Goal: Communication & Community: Answer question/provide support

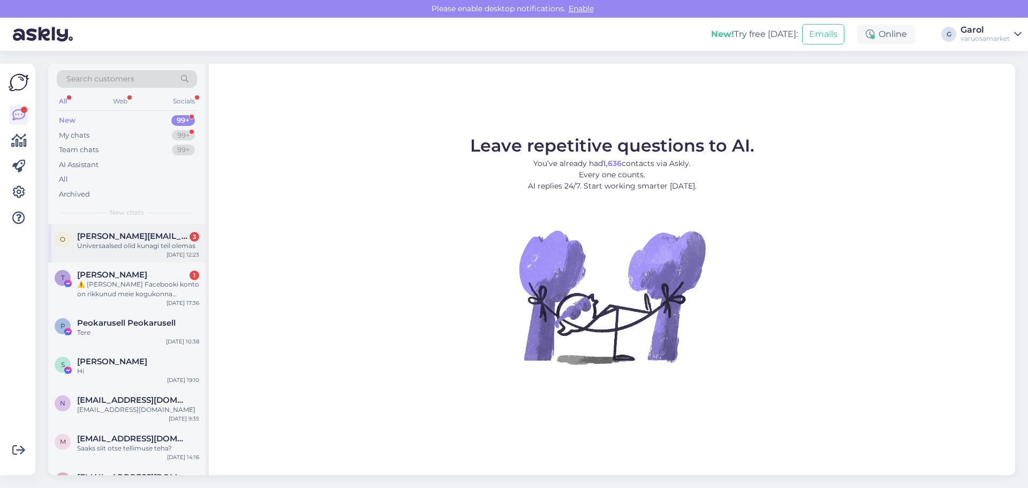
click at [122, 249] on div "Universaalsed olid kunagi teil olemas" at bounding box center [138, 246] width 122 height 10
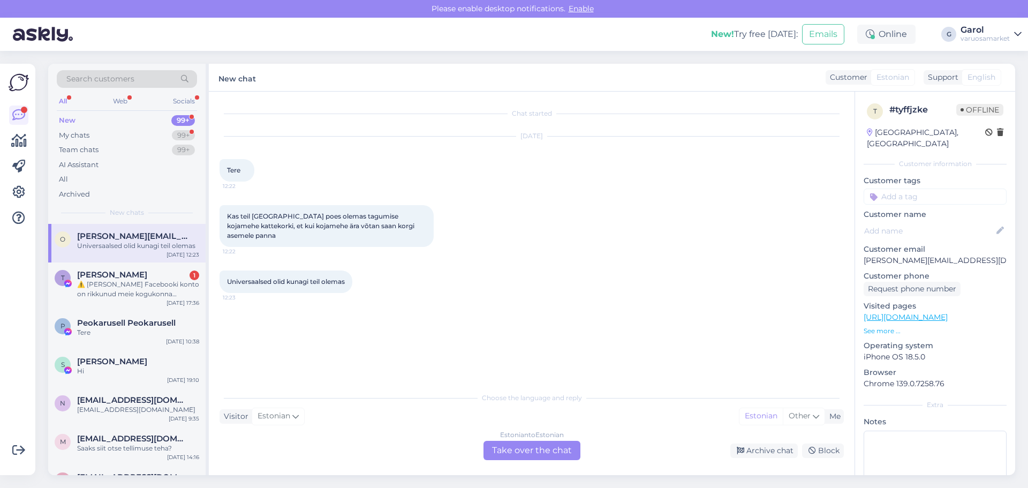
click at [527, 446] on div "Estonian to Estonian Take over the chat" at bounding box center [532, 450] width 97 height 19
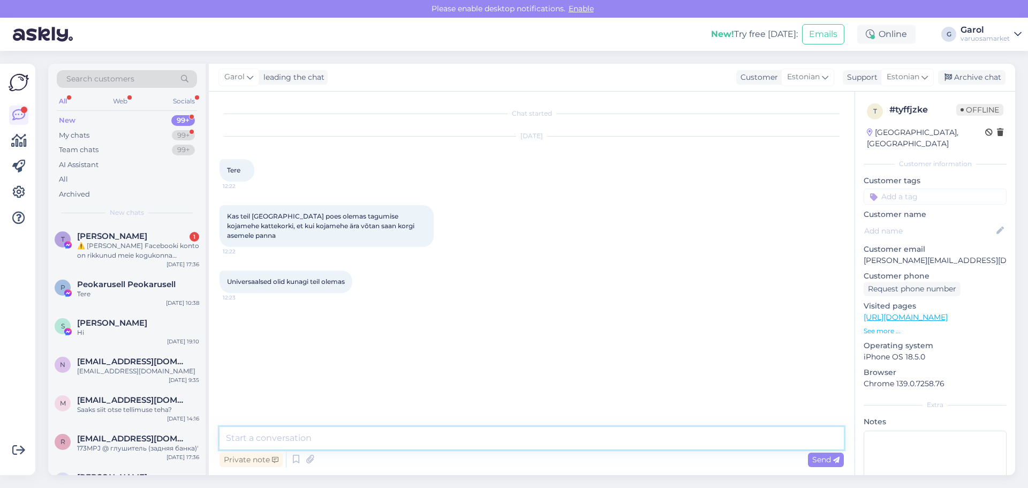
click at [476, 440] on textarea at bounding box center [532, 438] width 624 height 22
type textarea "Tere, kohe kohapeal ei paista olevat. Muidu on riiulikaubana olemas olnud alati…"
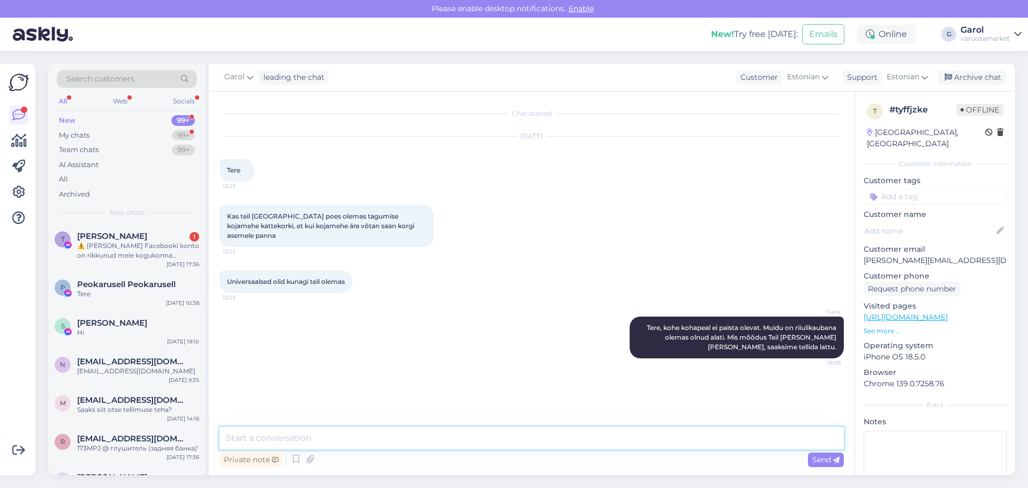
click at [455, 444] on textarea at bounding box center [532, 438] width 624 height 22
type textarea "22, 29 ja 40mm mõõduga on tellitavad [GEOGRAPHIC_DATA]."
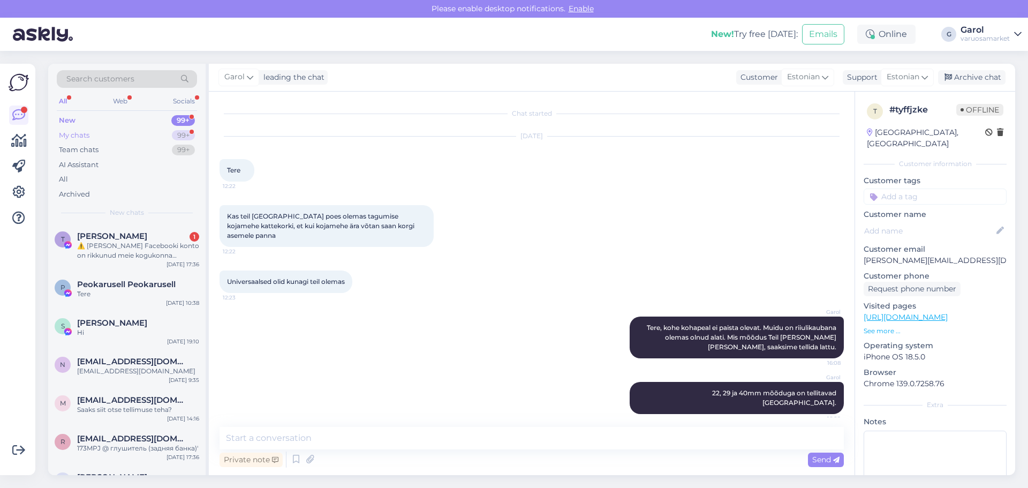
click at [133, 138] on div "My chats 99+" at bounding box center [127, 135] width 140 height 15
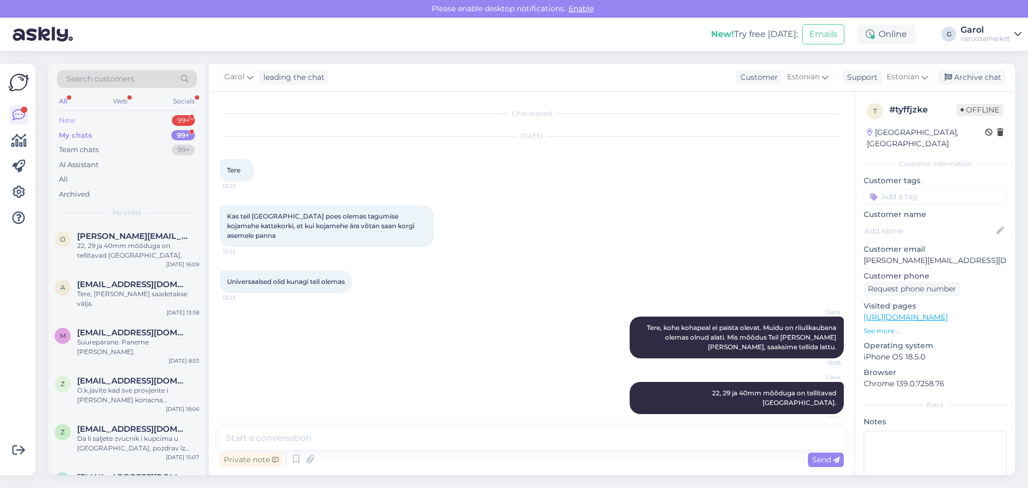
click at [133, 123] on div "New 99+" at bounding box center [127, 120] width 140 height 15
